Goal: Information Seeking & Learning: Understand process/instructions

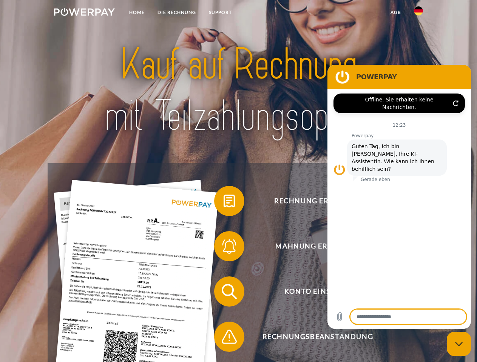
click at [84, 13] on img at bounding box center [84, 12] width 61 height 8
click at [418, 13] on img at bounding box center [418, 10] width 9 height 9
click at [395, 12] on link "agb" at bounding box center [395, 13] width 23 height 14
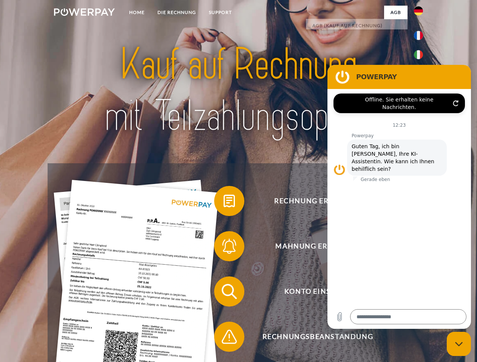
click at [224, 203] on span at bounding box center [218, 201] width 38 height 38
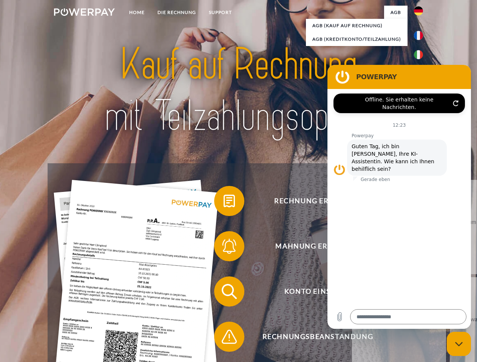
click at [224, 248] on span at bounding box center [218, 247] width 38 height 38
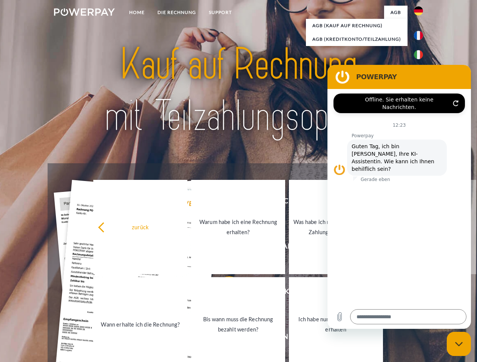
click at [224, 293] on link "Bis wann muss die Rechnung bezahlt werden?" at bounding box center [238, 325] width 94 height 94
click at [224, 339] on span at bounding box center [218, 337] width 38 height 38
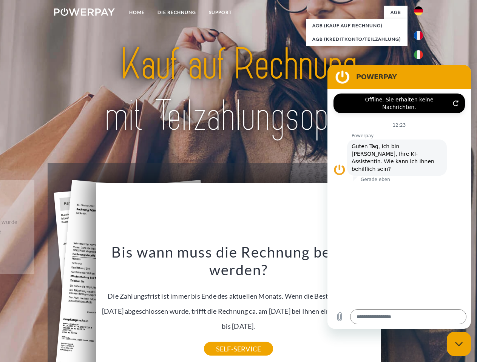
click at [459, 344] on icon "Messaging-Fenster schließen" at bounding box center [459, 344] width 8 height 5
type textarea "*"
